Goal: Task Accomplishment & Management: Manage account settings

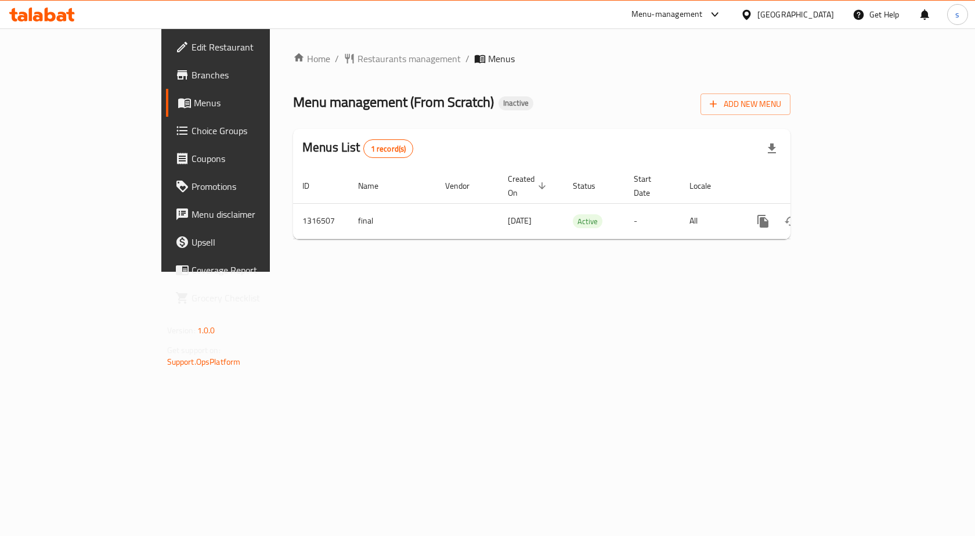
click at [53, 16] on icon at bounding box center [50, 15] width 11 height 14
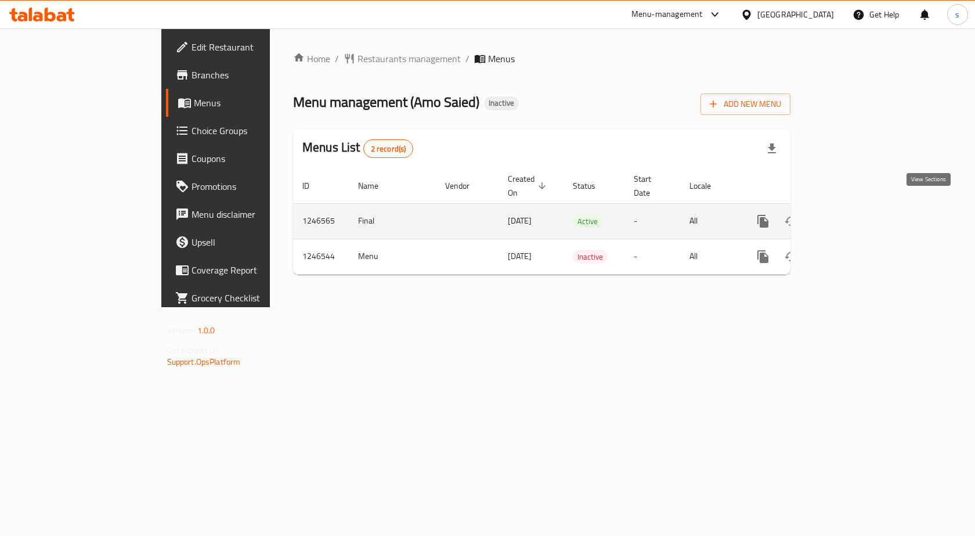
click at [861, 216] on link "enhanced table" at bounding box center [847, 221] width 28 height 28
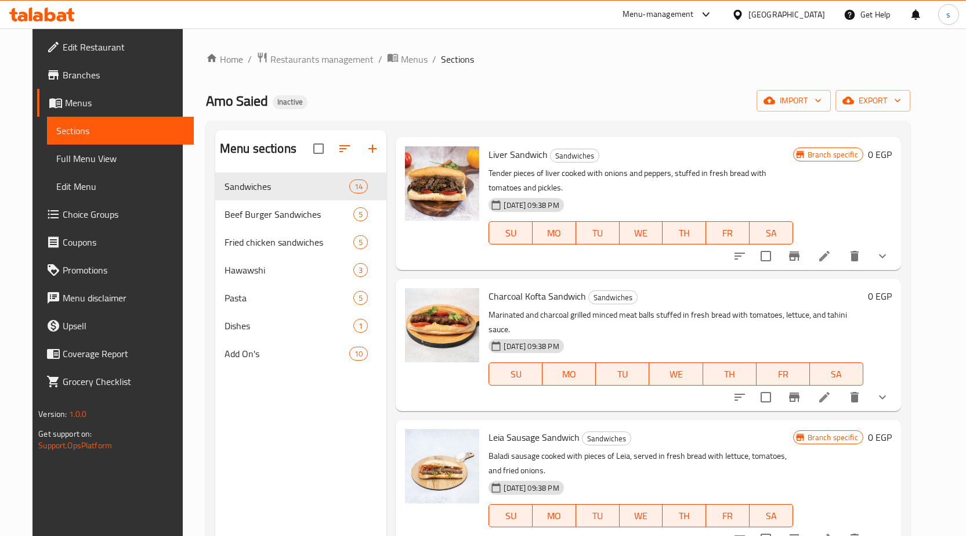
scroll to position [1370, 0]
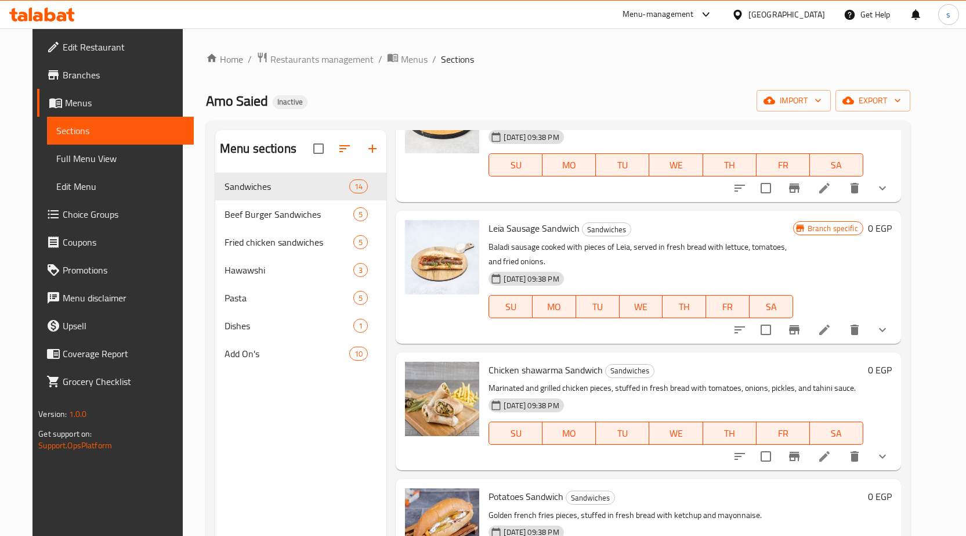
click at [71, 156] on span "Full Menu View" at bounding box center [120, 158] width 128 height 14
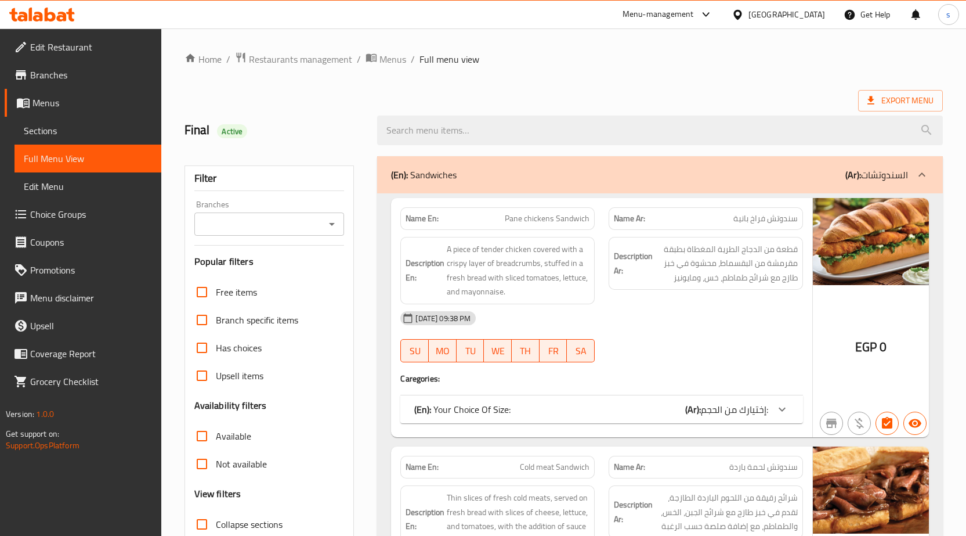
scroll to position [174, 0]
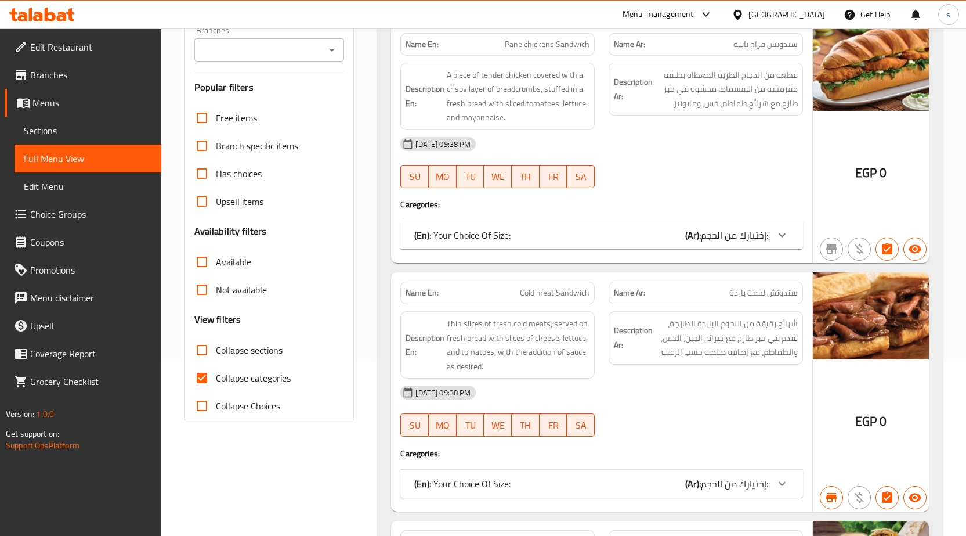
click at [203, 374] on input "Collapse categories" at bounding box center [202, 378] width 28 height 28
checkbox input "false"
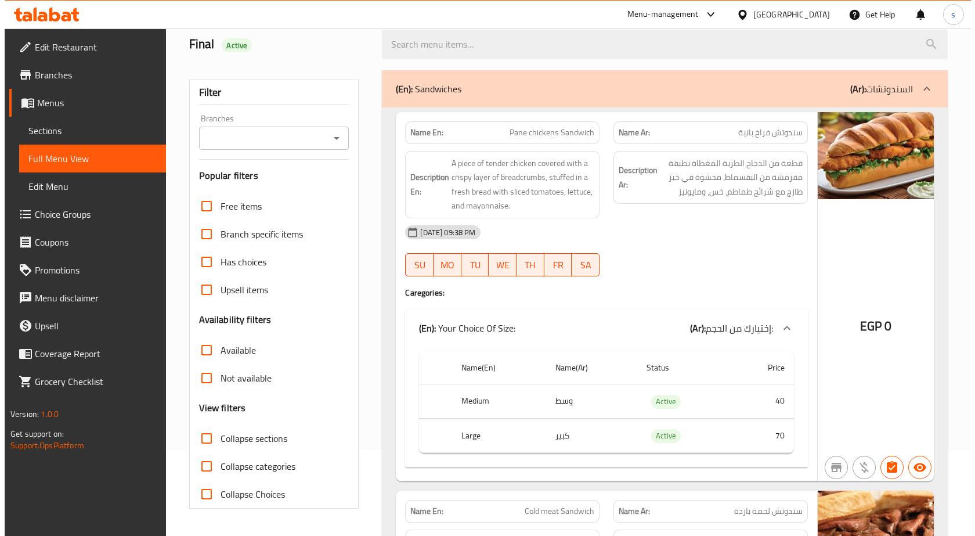
scroll to position [0, 0]
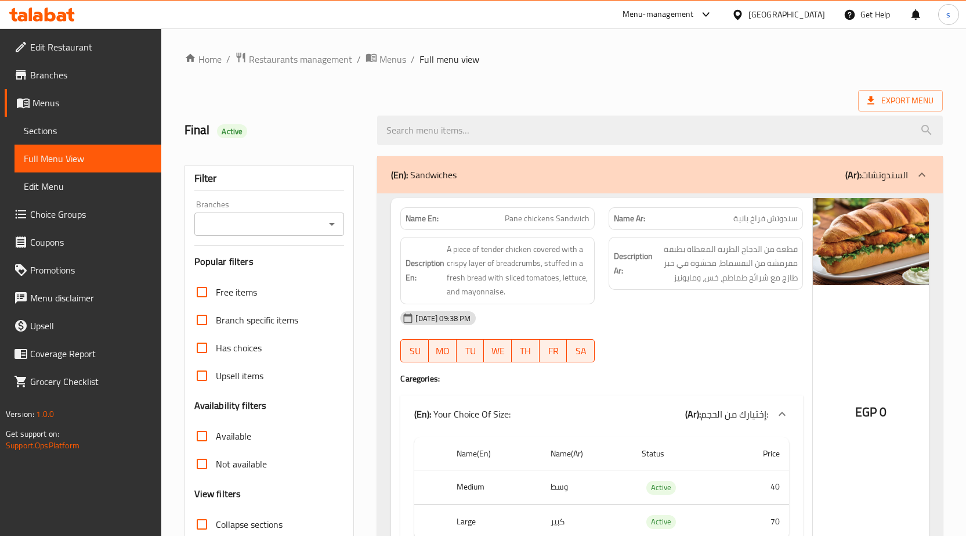
drag, startPoint x: 571, startPoint y: 43, endPoint x: 538, endPoint y: 62, distance: 38.2
click at [384, 65] on span "Menus" at bounding box center [393, 59] width 27 height 14
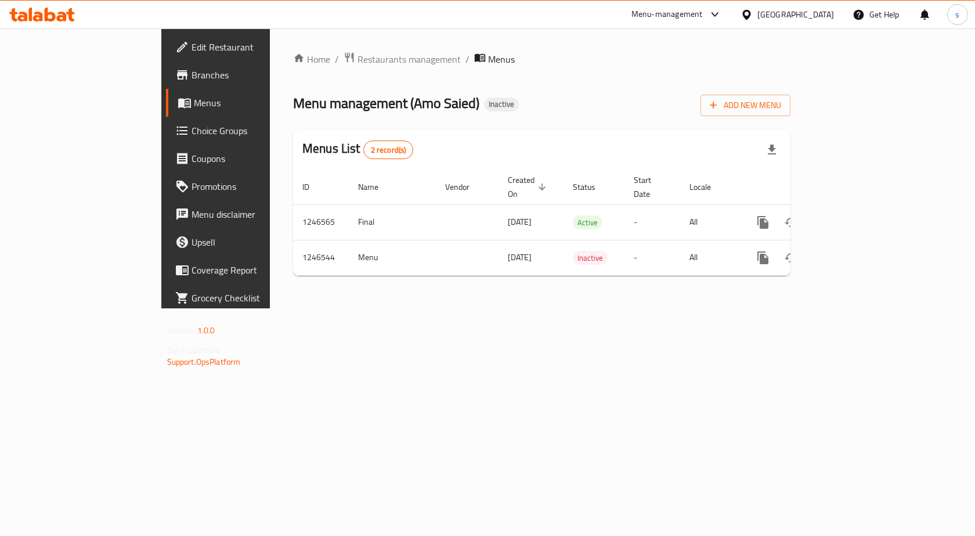
click at [814, 308] on div "Home / Restaurants management / Menus Menu management ( Amo Saied ) Inactive Ad…" at bounding box center [542, 168] width 544 height 280
click at [46, 9] on icon at bounding box center [50, 15] width 11 height 14
